Goal: Information Seeking & Learning: Learn about a topic

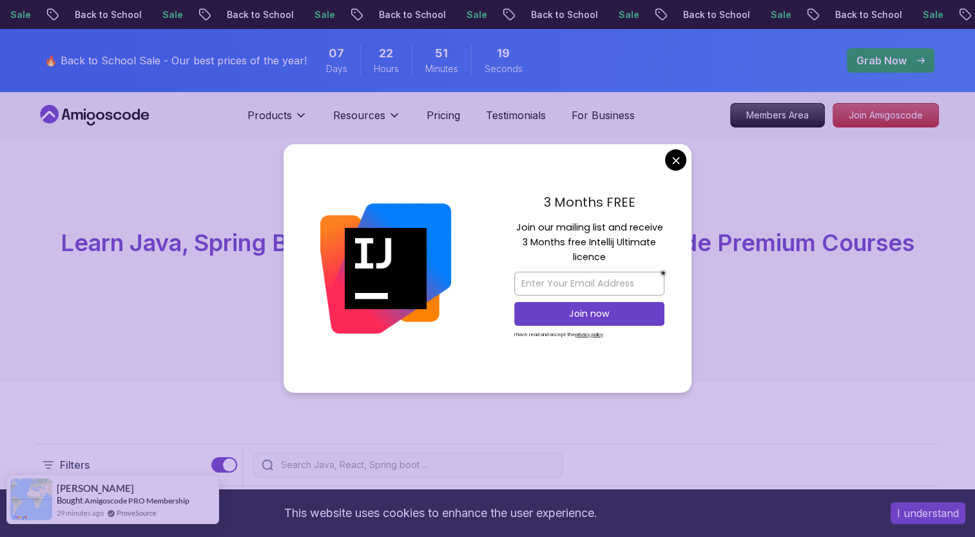
click at [65, 506] on div "Bought Amigoscode PRO Membership" at bounding box center [123, 500] width 133 height 11
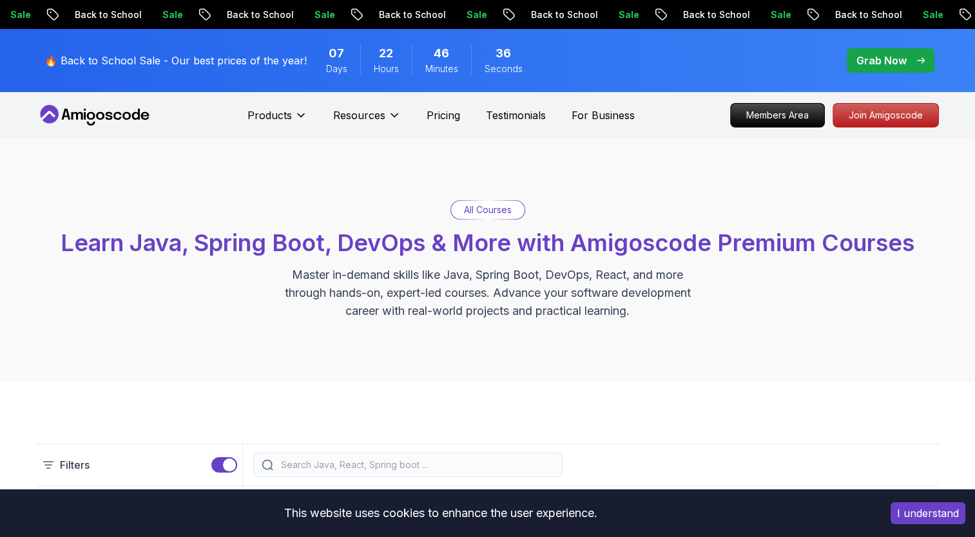
click at [941, 511] on button "I understand" at bounding box center [927, 513] width 75 height 22
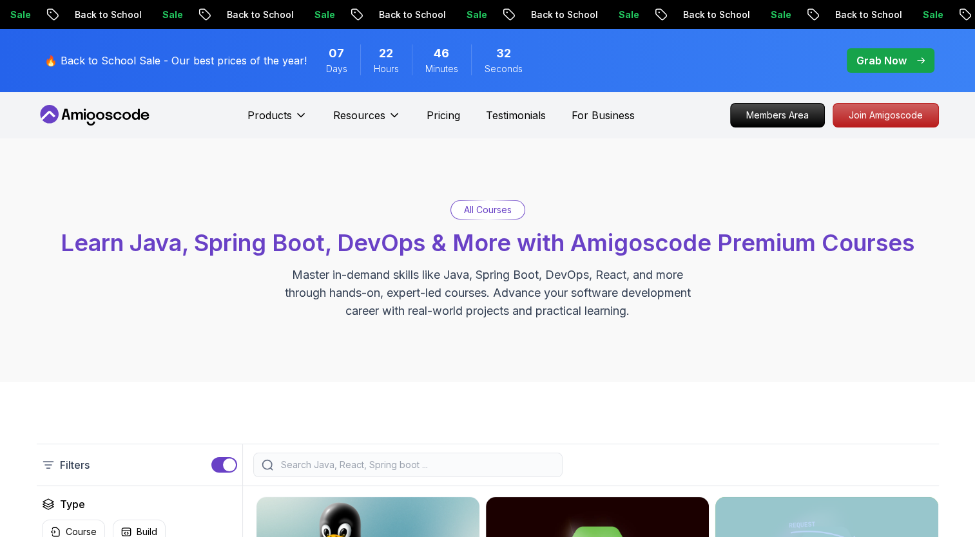
click at [774, 117] on p "Members Area" at bounding box center [776, 115] width 89 height 22
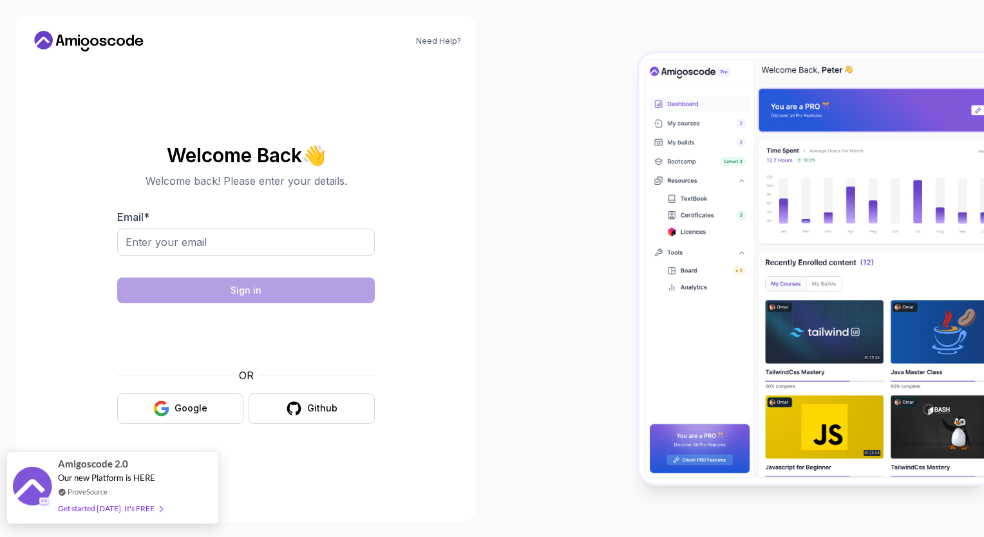
click at [84, 511] on div "Get started [DATE]. It's FREE" at bounding box center [110, 508] width 104 height 15
click at [208, 407] on button "Google" at bounding box center [180, 409] width 126 height 30
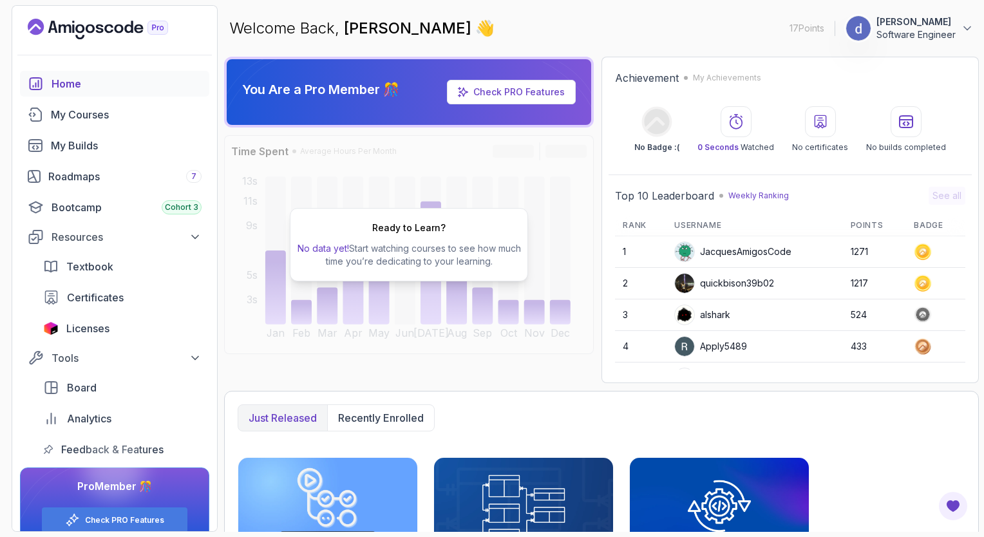
drag, startPoint x: 984, startPoint y: 213, endPoint x: 881, endPoint y: 331, distance: 156.2
click at [881, 331] on section "17 Points 1 deshaun betsey Software Engineer Home My Courses My Builds Roadmaps…" at bounding box center [492, 268] width 984 height 537
click at [984, 474] on html "17 Points 1 deshaun betsey Software Engineer Home My Courses My Builds Roadmaps…" at bounding box center [492, 268] width 984 height 537
click at [983, 485] on section "17 Points 1 deshaun betsey Software Engineer Home My Courses My Builds Roadmaps…" at bounding box center [492, 268] width 984 height 537
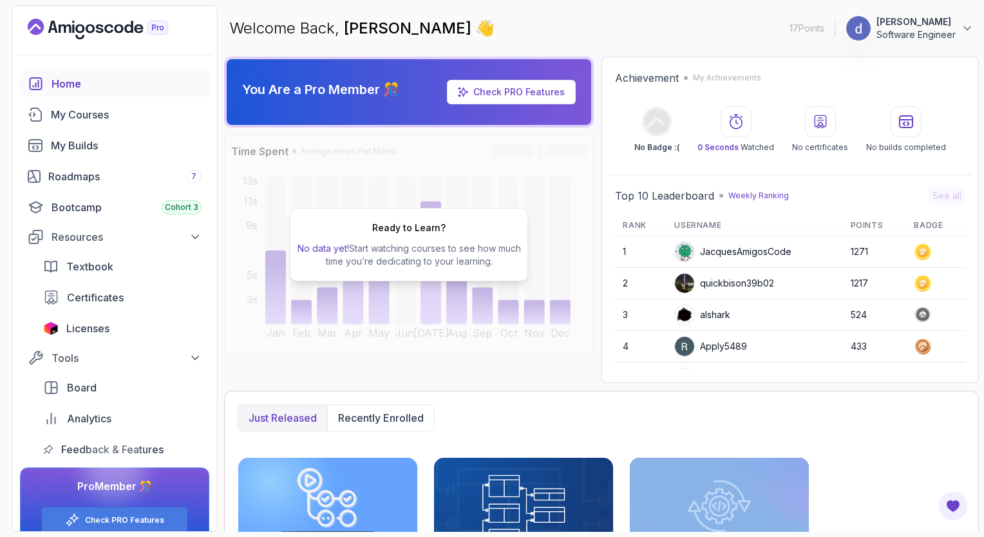
click at [983, 485] on section "17 Points 1 deshaun betsey Software Engineer Home My Courses My Builds Roadmaps…" at bounding box center [492, 268] width 984 height 537
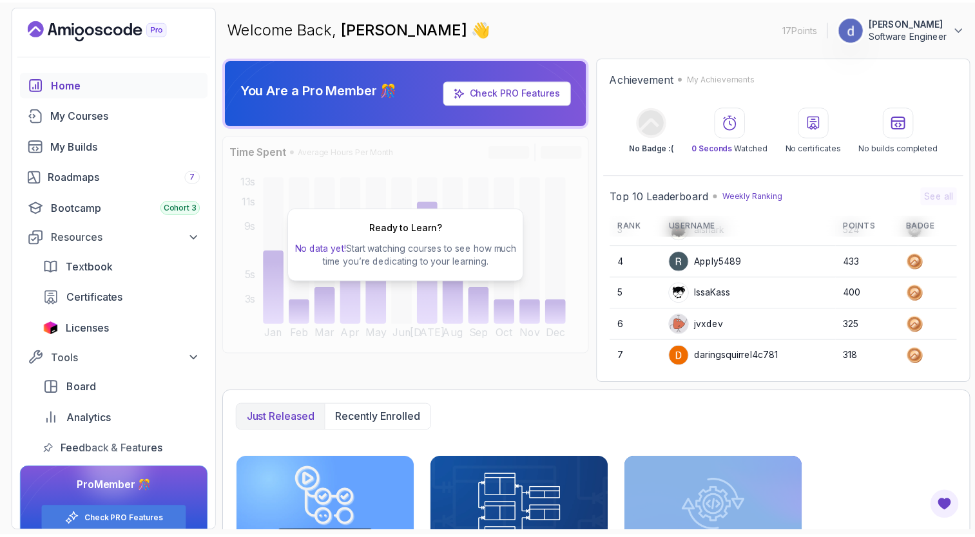
scroll to position [180, 0]
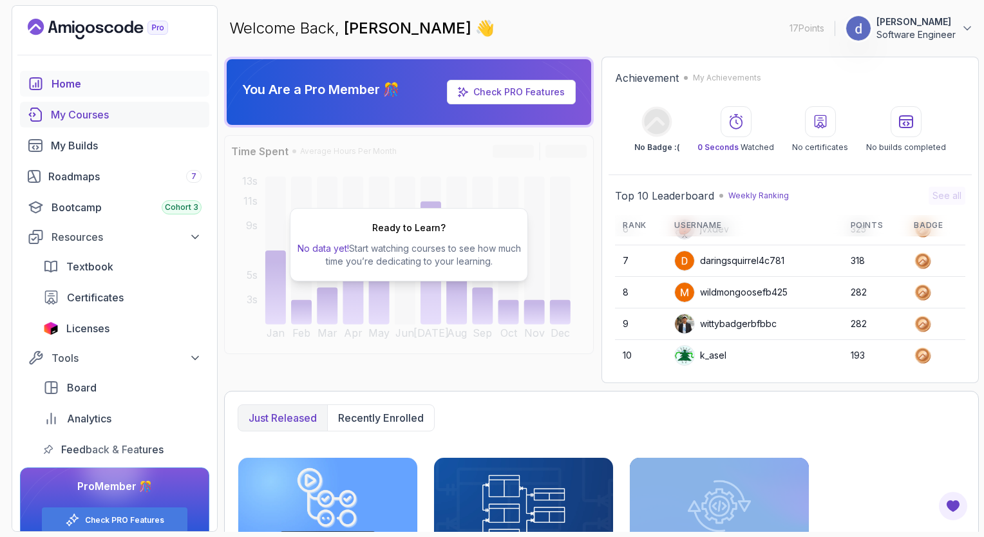
click at [84, 116] on div "My Courses" at bounding box center [126, 114] width 151 height 15
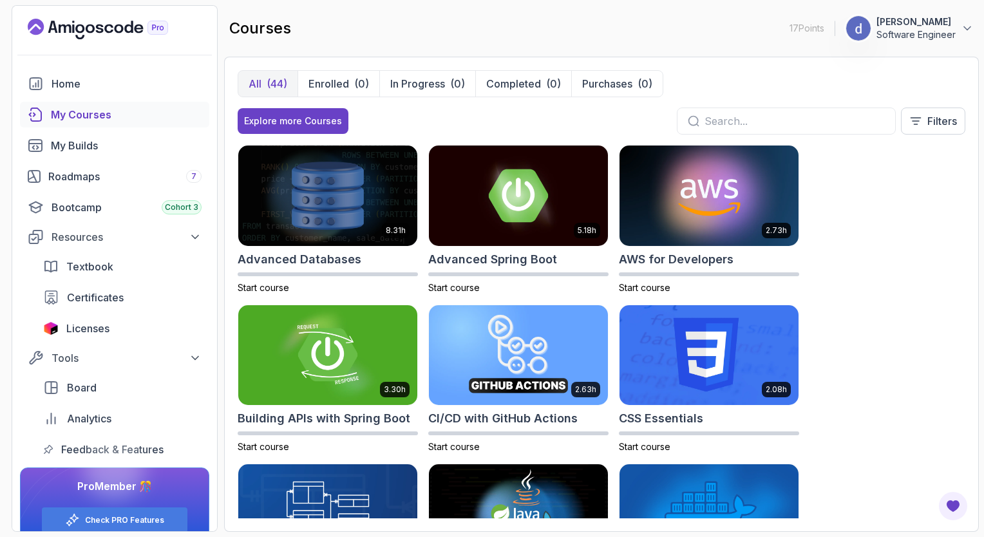
drag, startPoint x: 84, startPoint y: 116, endPoint x: 575, endPoint y: 22, distance: 499.8
click at [575, 22] on div "courses 17 Points 1 deshaun betsey Software Engineer" at bounding box center [601, 28] width 755 height 46
click at [819, 31] on p "17 Points" at bounding box center [807, 28] width 35 height 13
click at [963, 23] on icon at bounding box center [967, 28] width 13 height 13
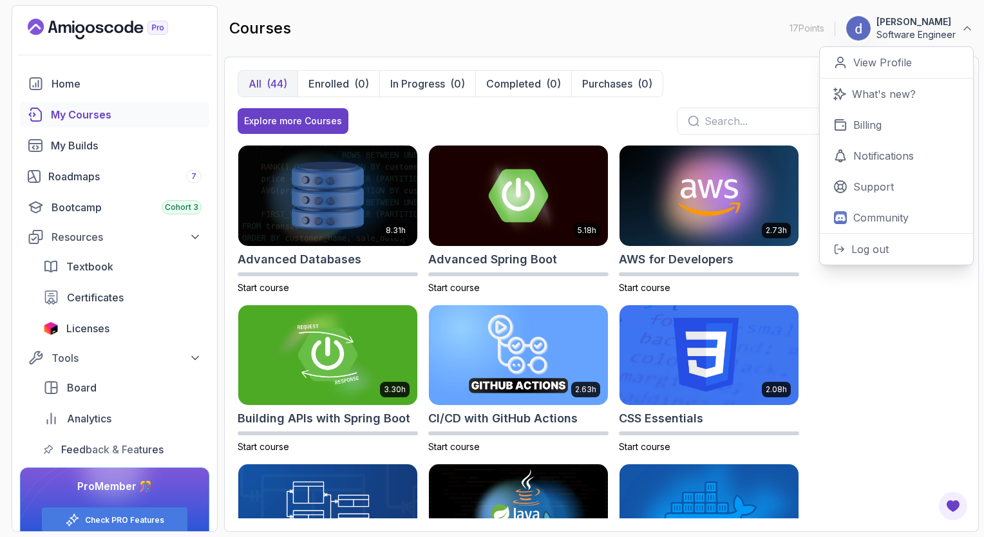
click at [760, 15] on div "courses 17 Points 1 deshaun betsey Software Engineer 0 Points View Profile What…" at bounding box center [601, 28] width 755 height 46
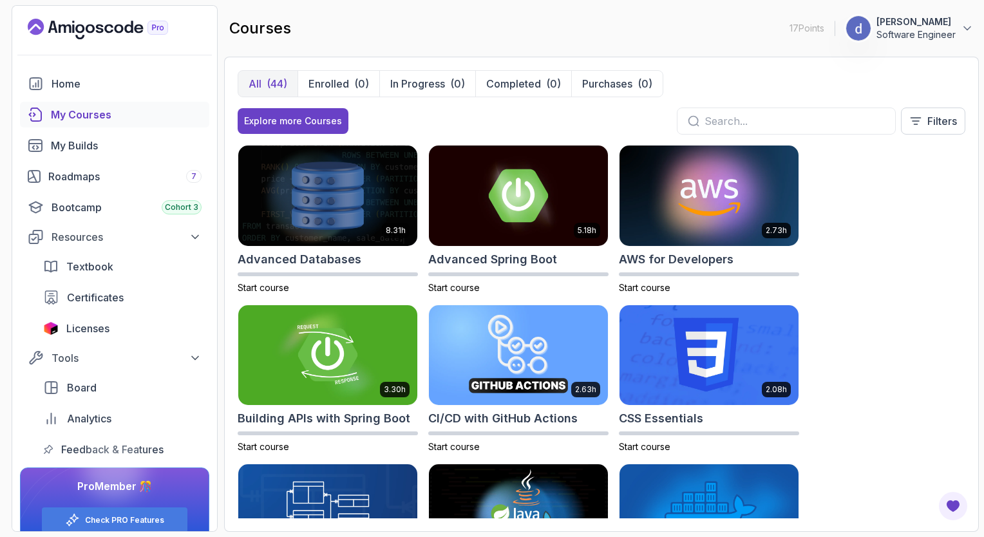
click at [984, 215] on html "17 Points 1 deshaun betsey Software Engineer Home My Courses My Builds Roadmaps…" at bounding box center [492, 268] width 984 height 537
click at [984, 236] on section "17 Points 1 deshaun betsey Software Engineer Home My Courses My Builds Roadmaps…" at bounding box center [492, 268] width 984 height 537
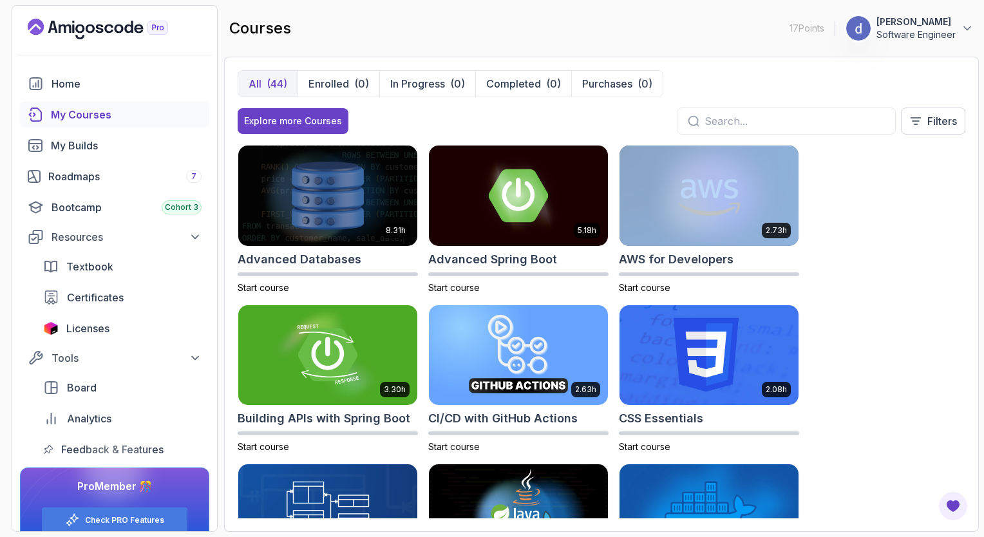
click at [984, 238] on section "17 Points 1 deshaun betsey Software Engineer Home My Courses My Builds Roadmaps…" at bounding box center [492, 268] width 984 height 537
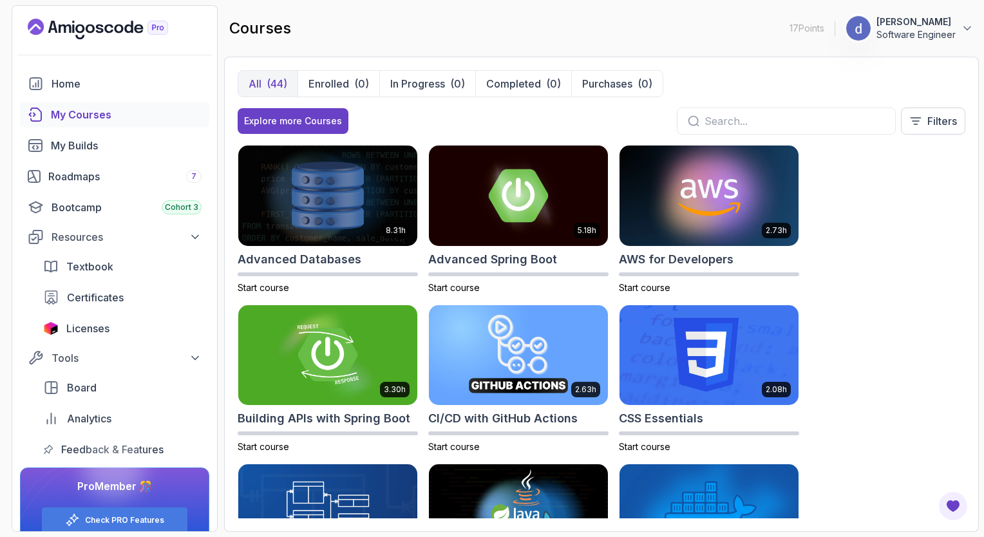
click at [984, 253] on html "17 Points 1 deshaun betsey Software Engineer Home My Courses My Builds Roadmaps…" at bounding box center [492, 268] width 984 height 537
click at [982, 256] on section "17 Points 1 deshaun betsey Software Engineer Home My Courses My Builds Roadmaps…" at bounding box center [492, 268] width 984 height 537
click at [333, 84] on p "Enrolled" at bounding box center [329, 83] width 41 height 15
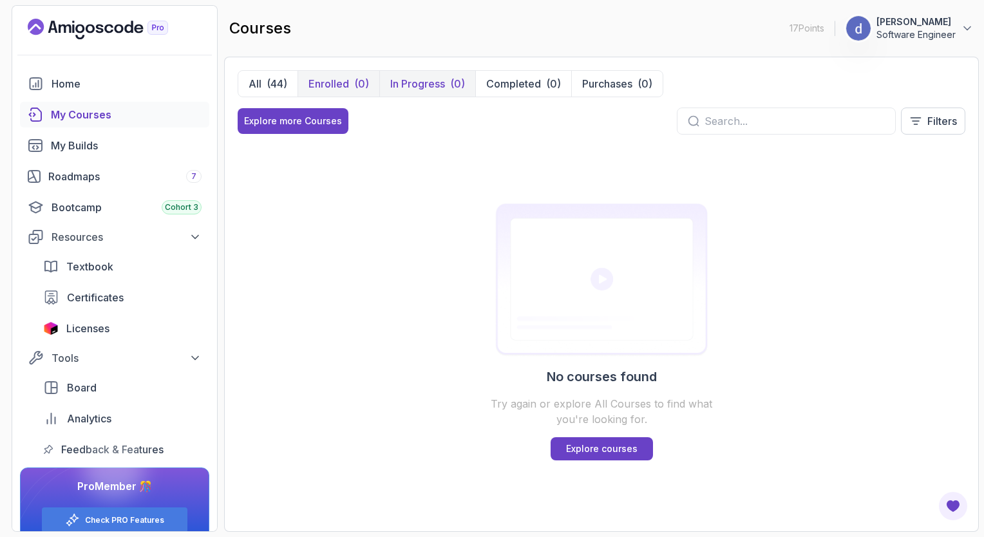
click at [415, 86] on p "In Progress" at bounding box center [417, 83] width 55 height 15
click at [521, 93] on button "Completed (0)" at bounding box center [523, 84] width 96 height 26
click at [629, 93] on button "Purchases (0)" at bounding box center [616, 84] width 91 height 26
click at [732, 86] on icon at bounding box center [736, 83] width 13 height 13
click at [325, 131] on button "Explore more Courses" at bounding box center [293, 121] width 111 height 26
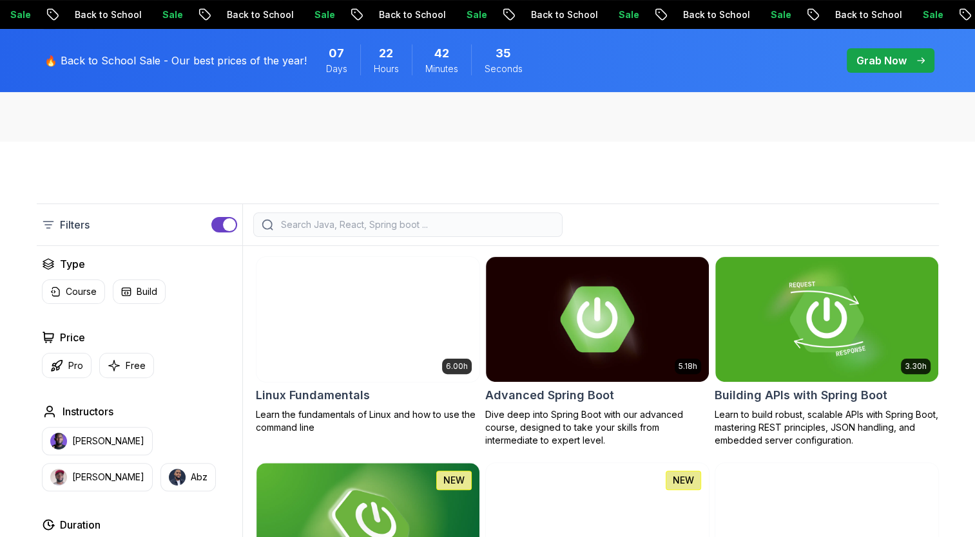
scroll to position [273, 0]
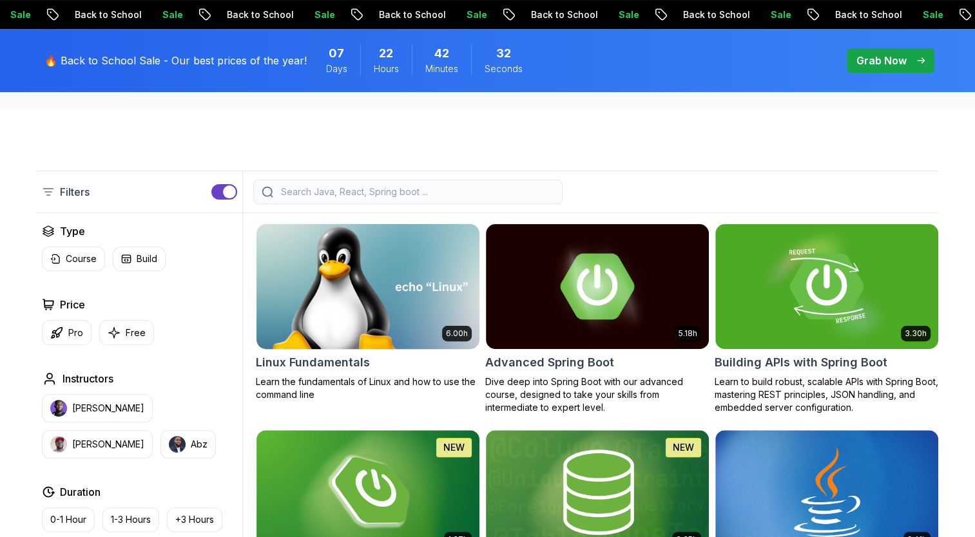
click at [358, 334] on img at bounding box center [368, 286] width 234 height 131
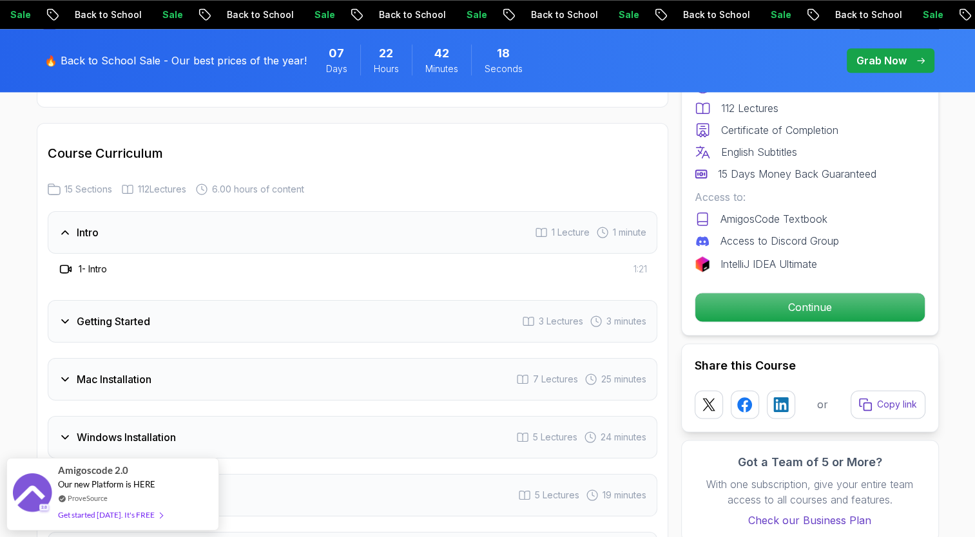
scroll to position [1692, 0]
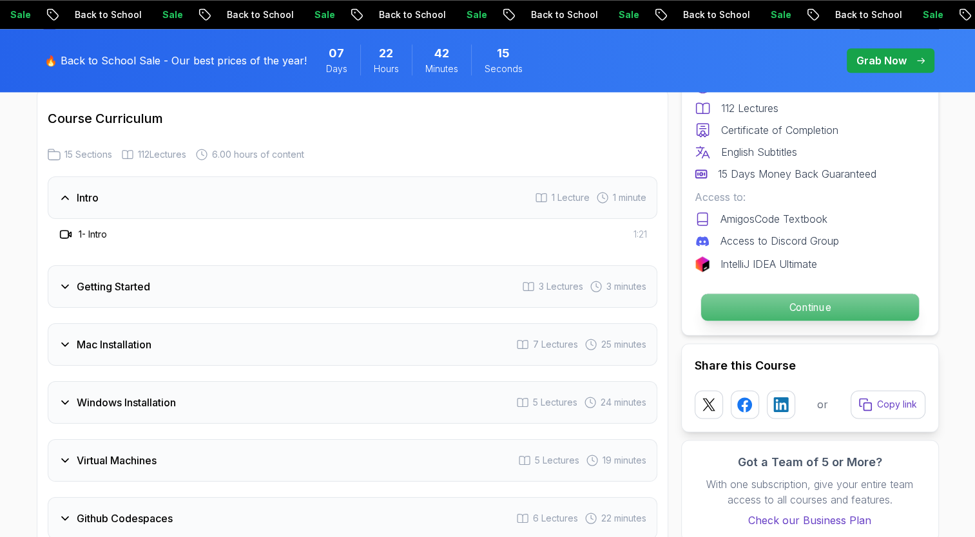
click at [828, 300] on p "Continue" at bounding box center [809, 307] width 218 height 27
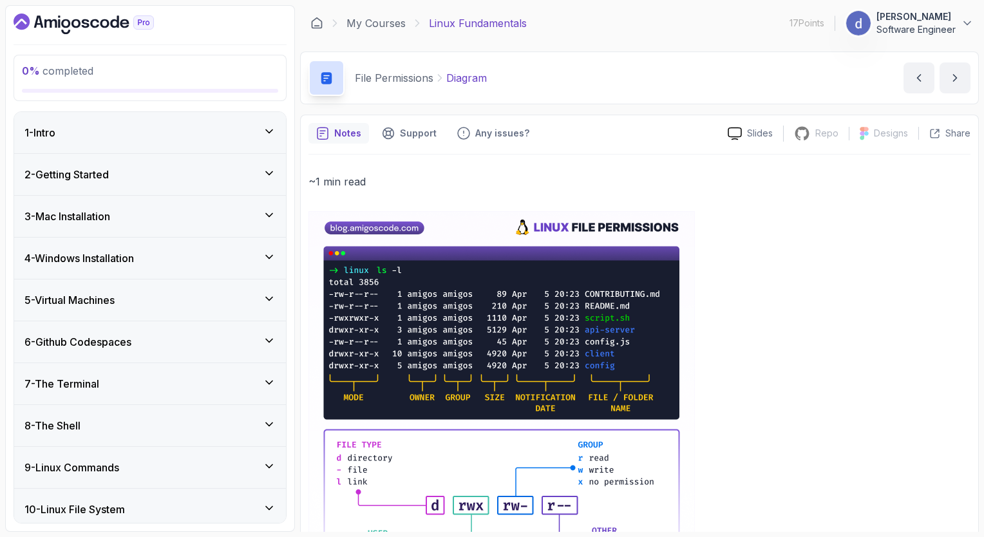
click at [260, 125] on div "1 - Intro" at bounding box center [149, 132] width 251 height 15
